Goal: Information Seeking & Learning: Learn about a topic

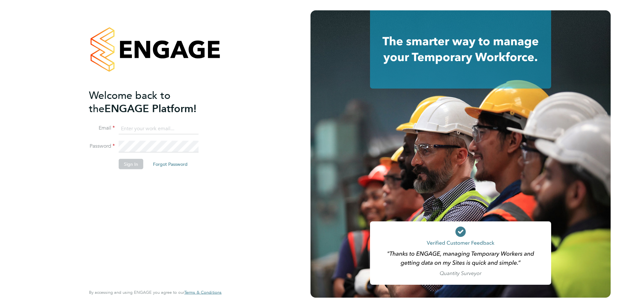
click at [126, 129] on input at bounding box center [159, 129] width 80 height 12
type input "ben@henry-blue.com"
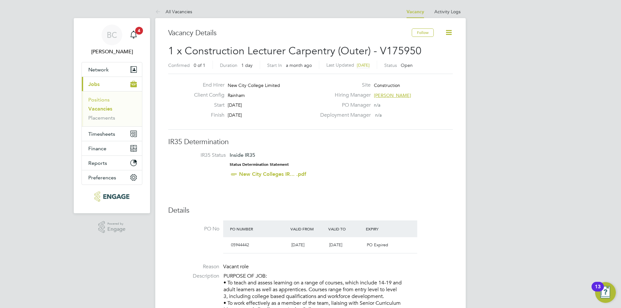
click at [97, 101] on link "Positions" at bounding box center [98, 100] width 21 height 6
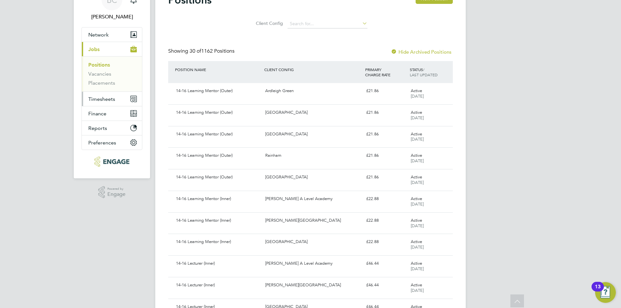
scroll to position [32, 0]
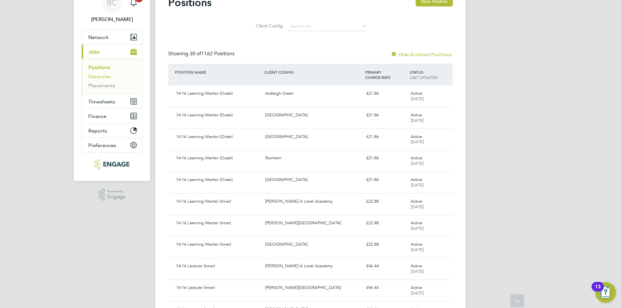
click at [101, 79] on link "Vacancies" at bounding box center [99, 76] width 23 height 6
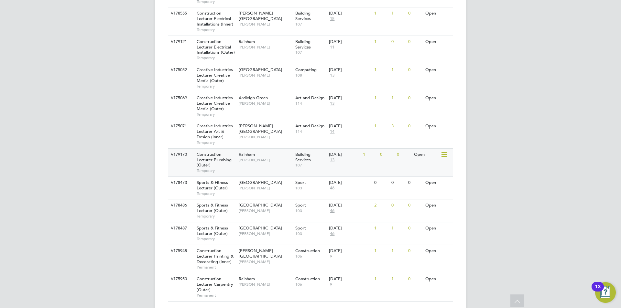
scroll to position [388, 0]
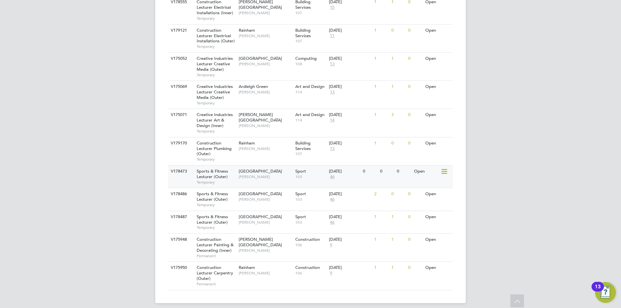
click at [213, 179] on span "Sports & Fitness Lecturer (Outer)" at bounding box center [212, 173] width 31 height 11
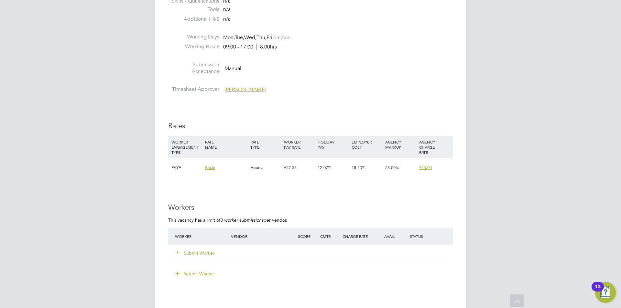
scroll to position [1034, 0]
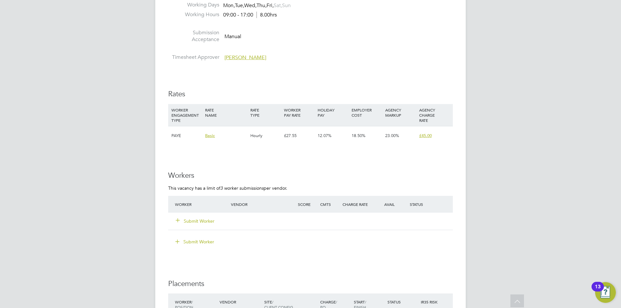
drag, startPoint x: 419, startPoint y: 137, endPoint x: 437, endPoint y: 135, distance: 17.9
click at [437, 135] on div "PAYE Basic Hourly £27.55 12.07% 18.50% 23.00% £45.00" at bounding box center [310, 135] width 284 height 19
